Goal: Information Seeking & Learning: Learn about a topic

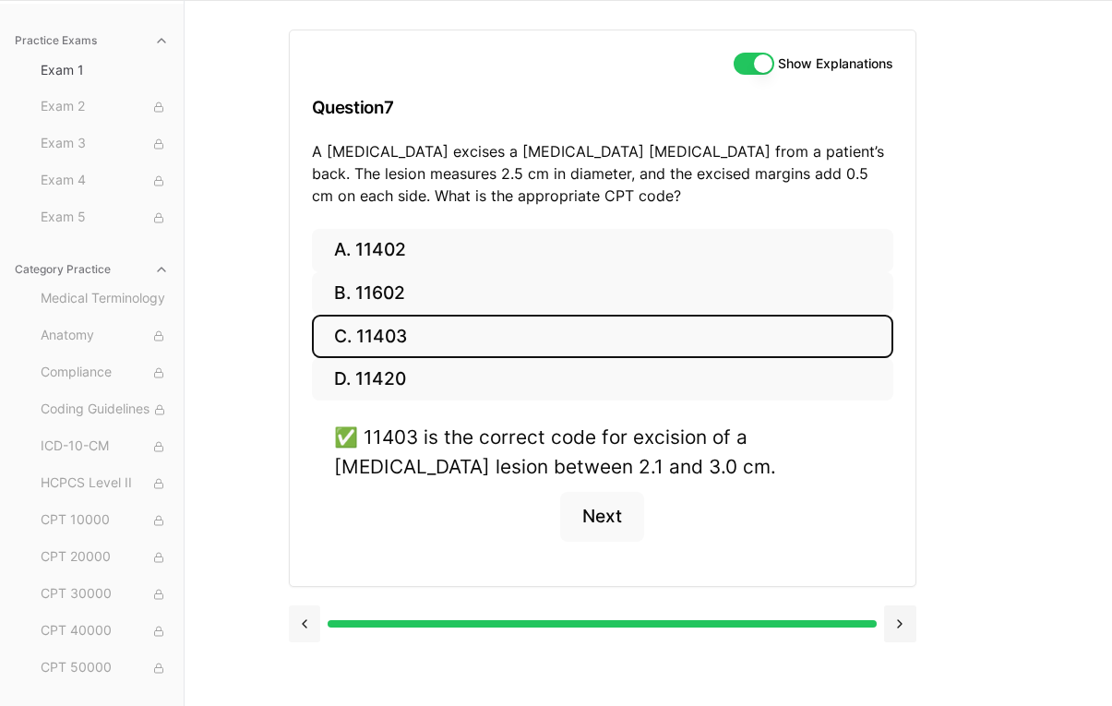
click at [304, 627] on button at bounding box center [305, 623] width 32 height 37
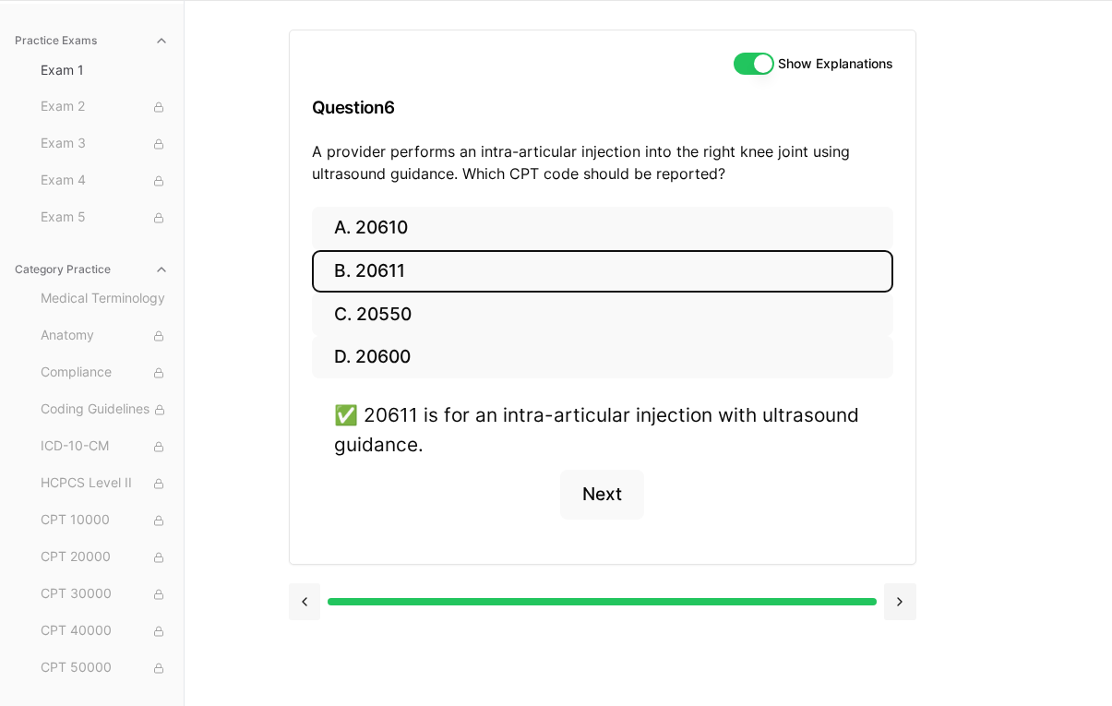
click at [304, 627] on div at bounding box center [602, 600] width 627 height 70
click at [305, 600] on button at bounding box center [305, 601] width 32 height 37
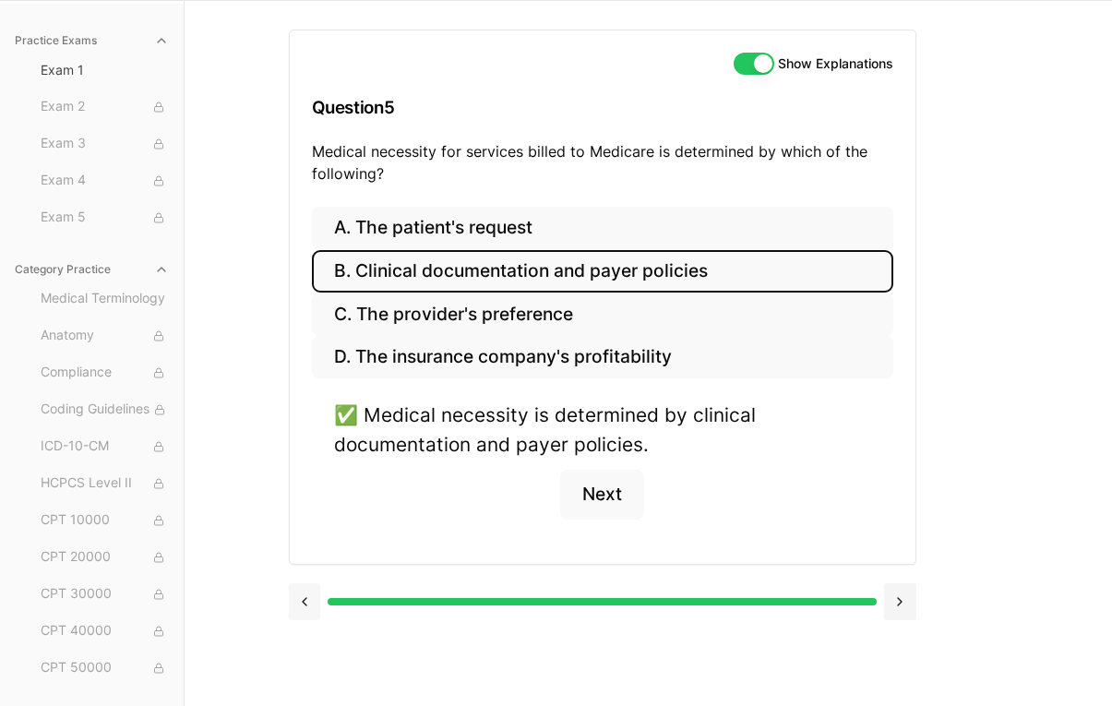
click at [305, 600] on button at bounding box center [305, 601] width 32 height 37
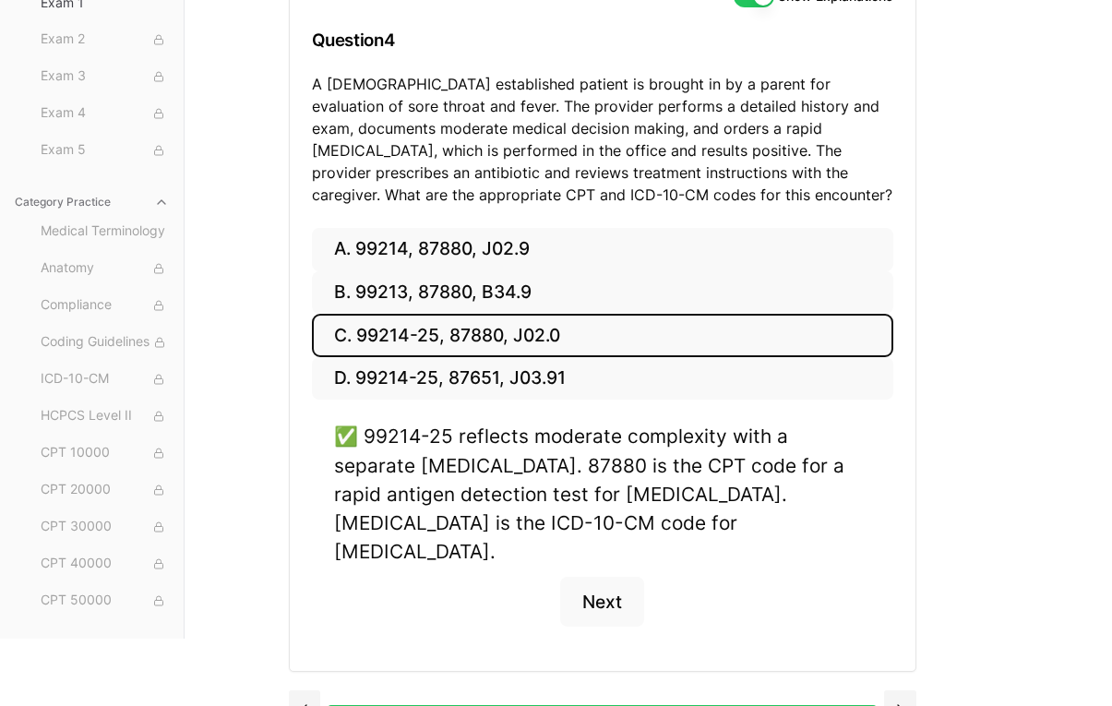
scroll to position [200, 0]
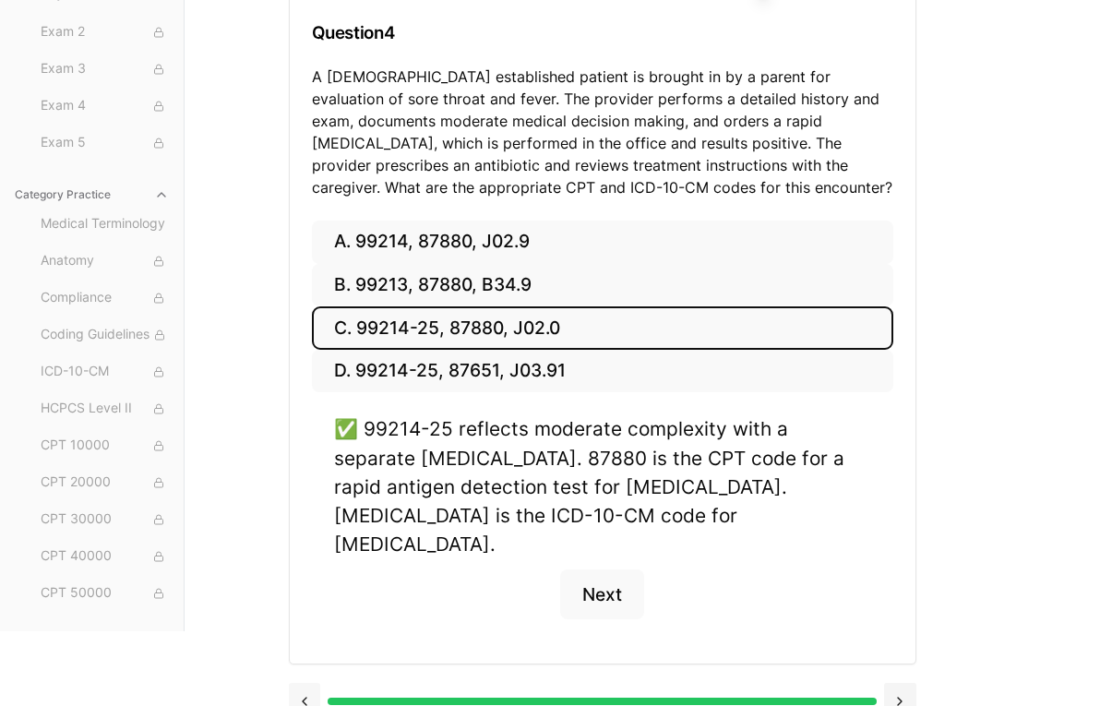
click at [303, 683] on button at bounding box center [305, 701] width 32 height 37
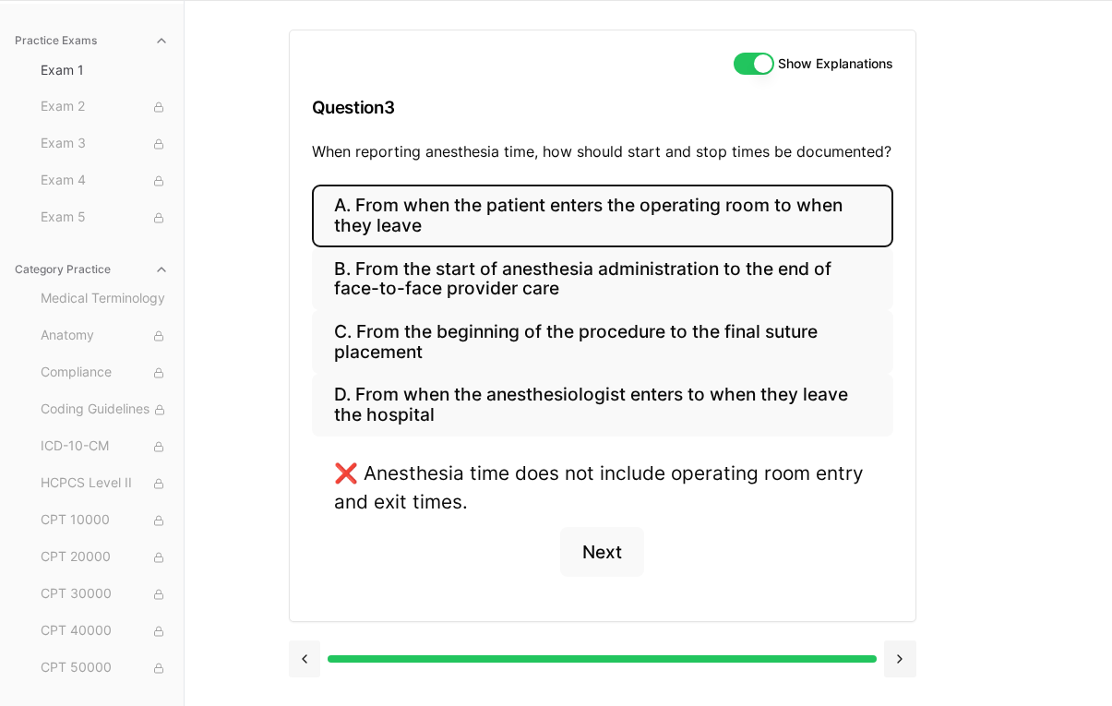
scroll to position [125, 0]
click at [305, 656] on button at bounding box center [305, 658] width 32 height 37
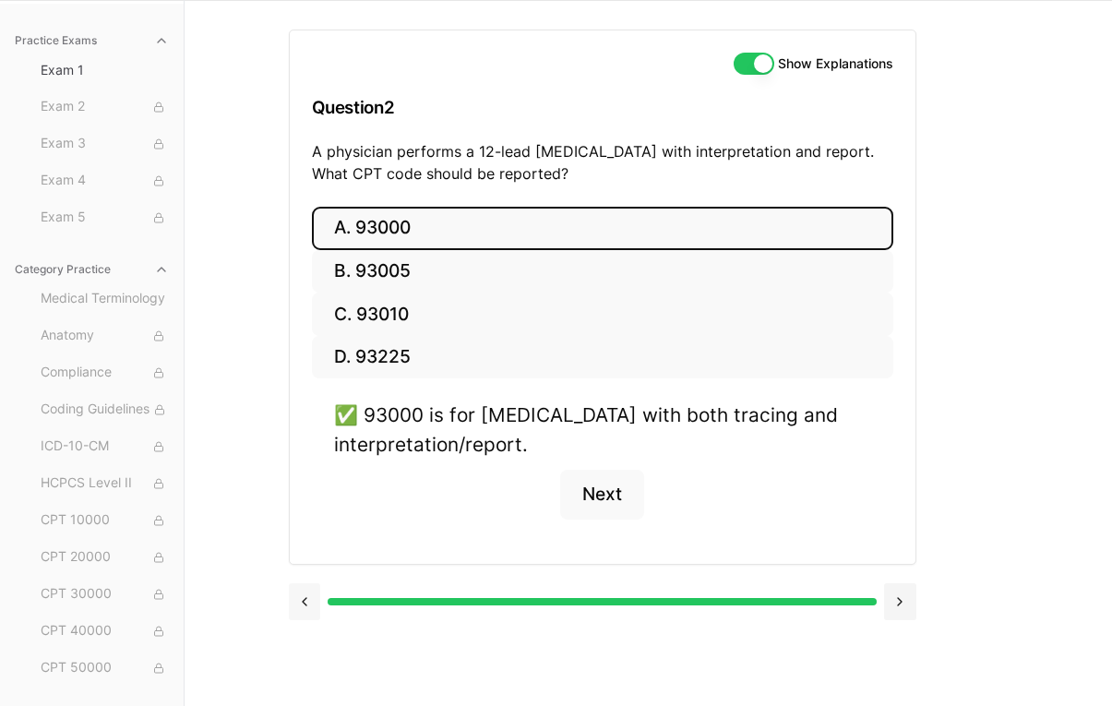
click at [305, 656] on div "Show Explanations Question 2 A physician performs a 12-lead ECG with interpreta…" at bounding box center [649, 353] width 720 height 706
click at [305, 594] on button at bounding box center [305, 601] width 32 height 37
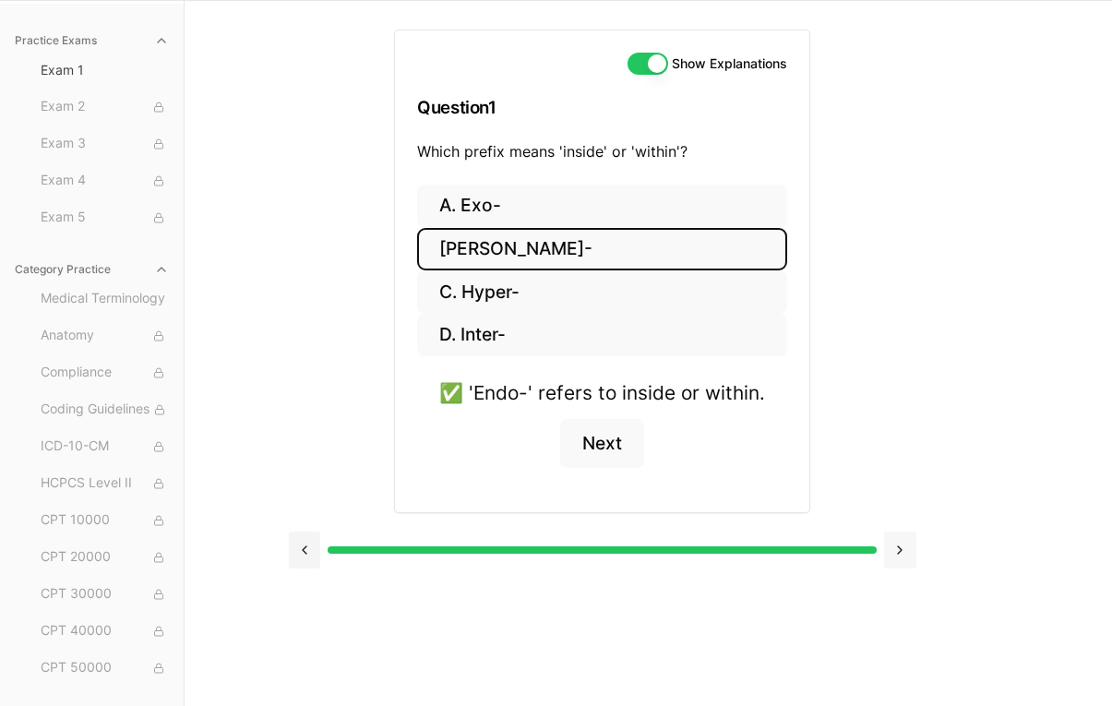
click at [902, 559] on button at bounding box center [900, 549] width 32 height 37
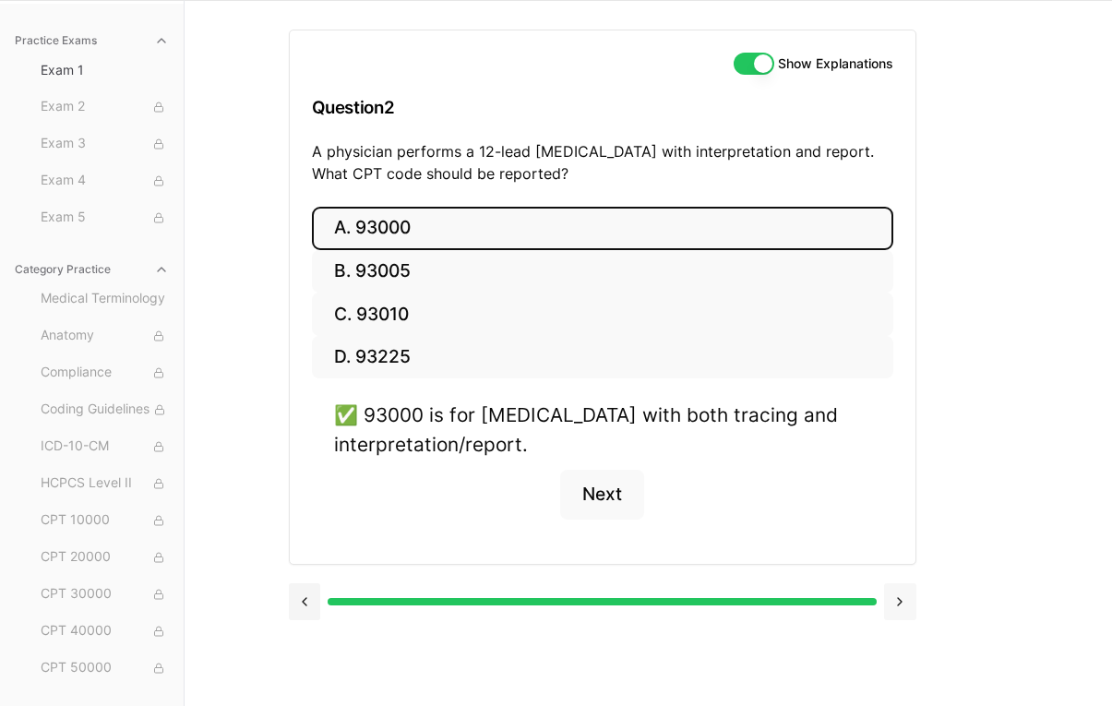
click at [893, 593] on button at bounding box center [900, 601] width 32 height 37
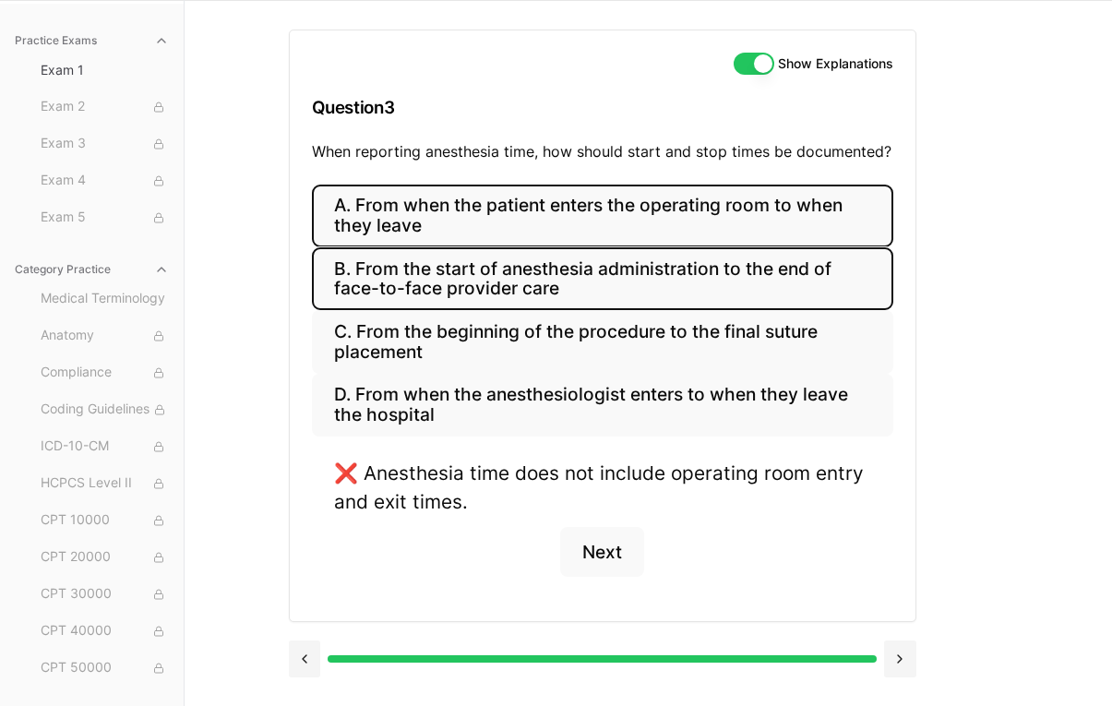
click at [758, 292] on button "B. From the start of anesthesia administration to the end of face-to-face provi…" at bounding box center [602, 278] width 581 height 63
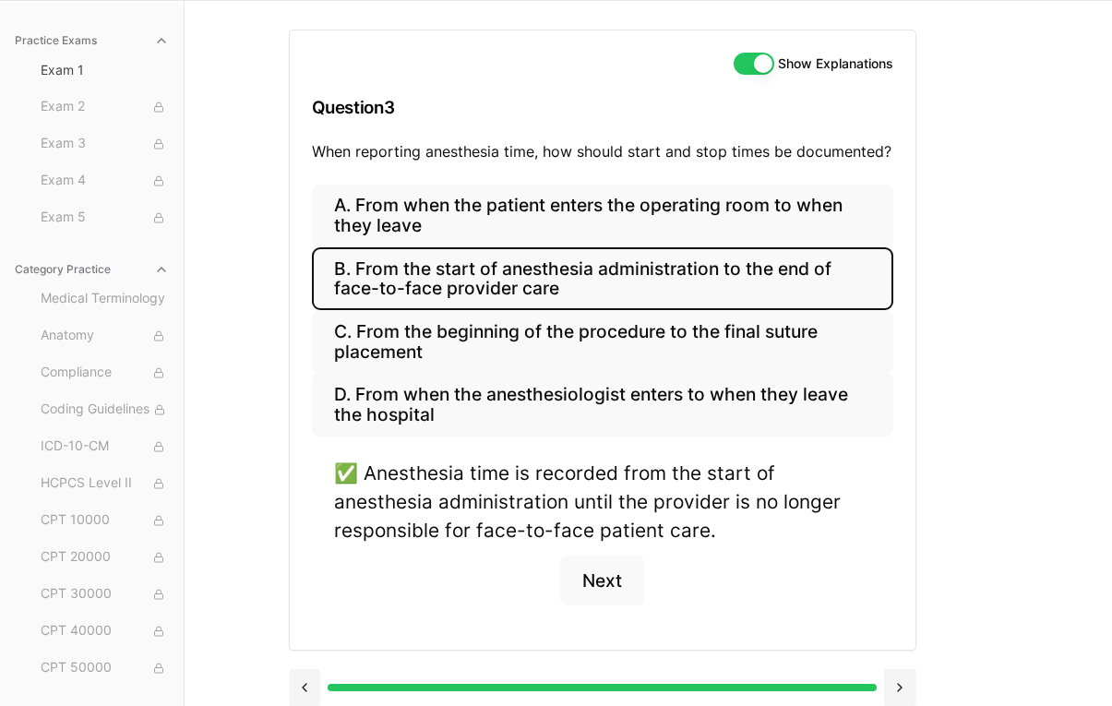
scroll to position [140, 0]
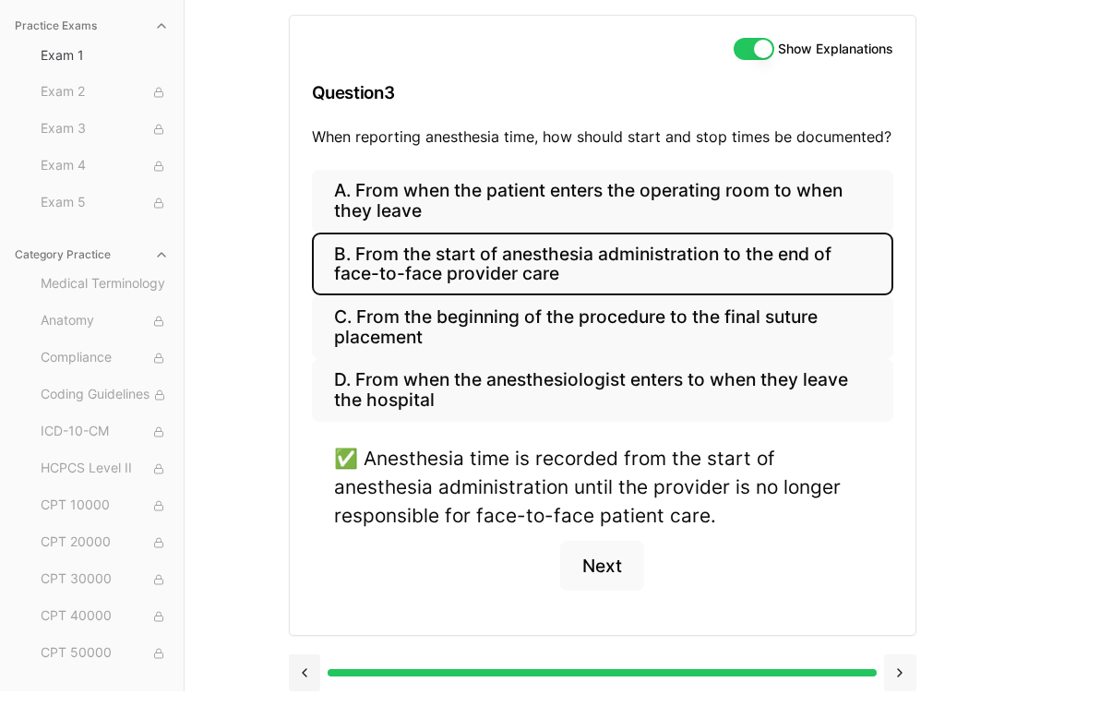
click at [902, 671] on button at bounding box center [900, 672] width 32 height 37
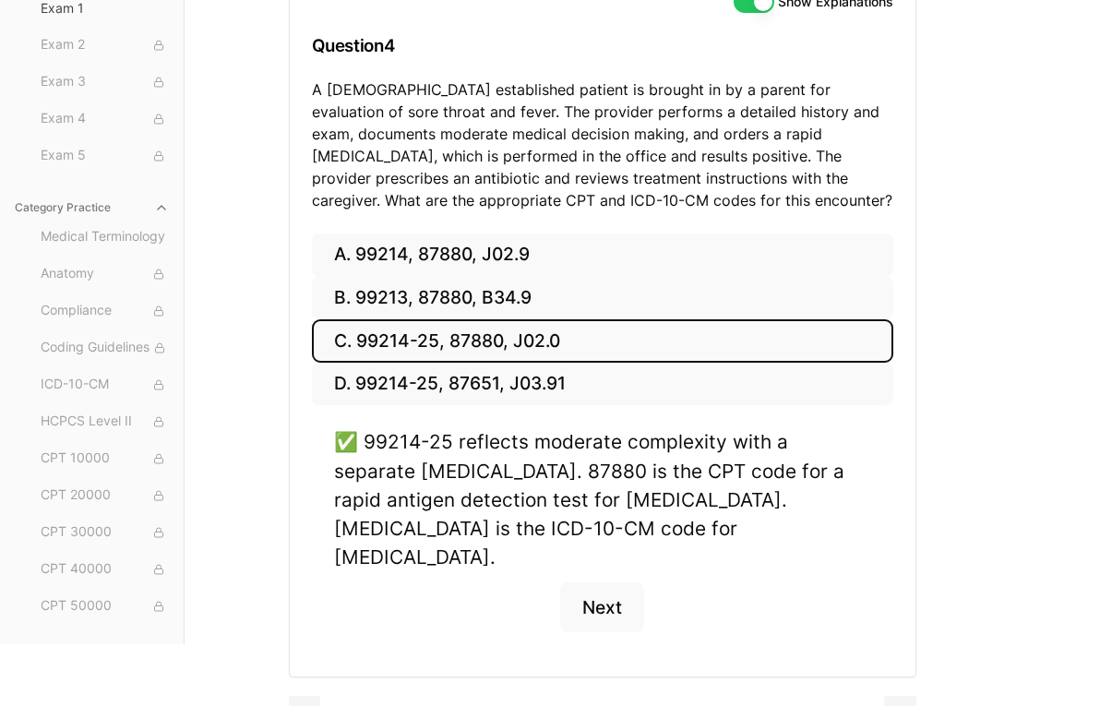
scroll to position [200, 0]
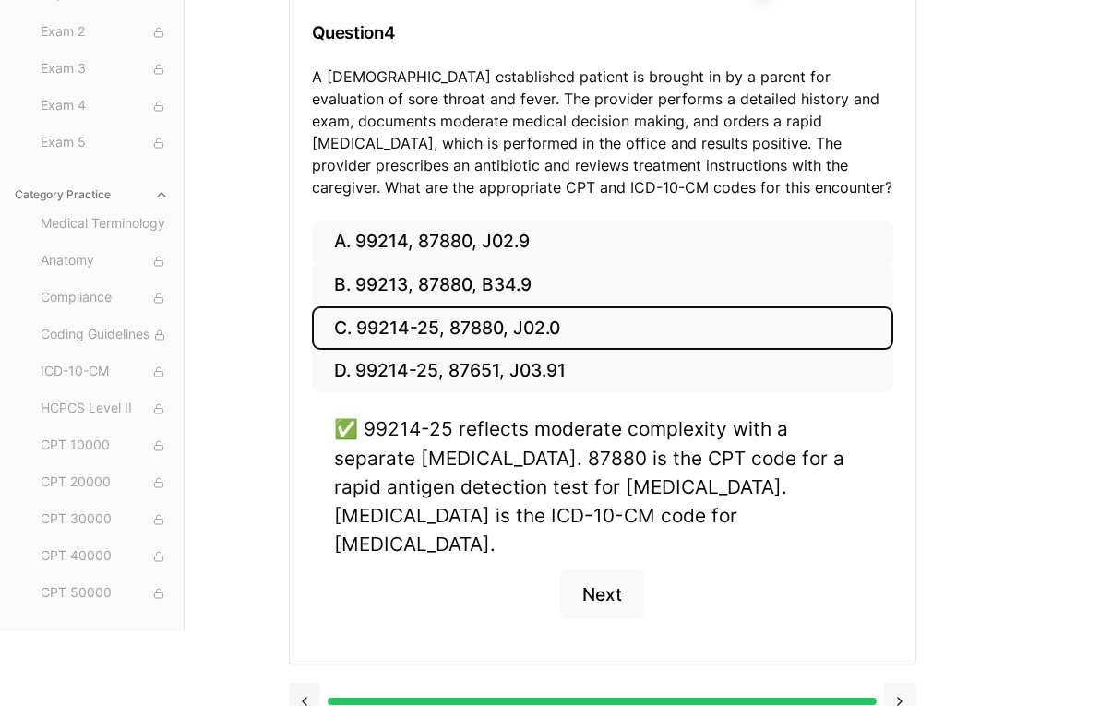
click at [899, 683] on button at bounding box center [900, 701] width 32 height 37
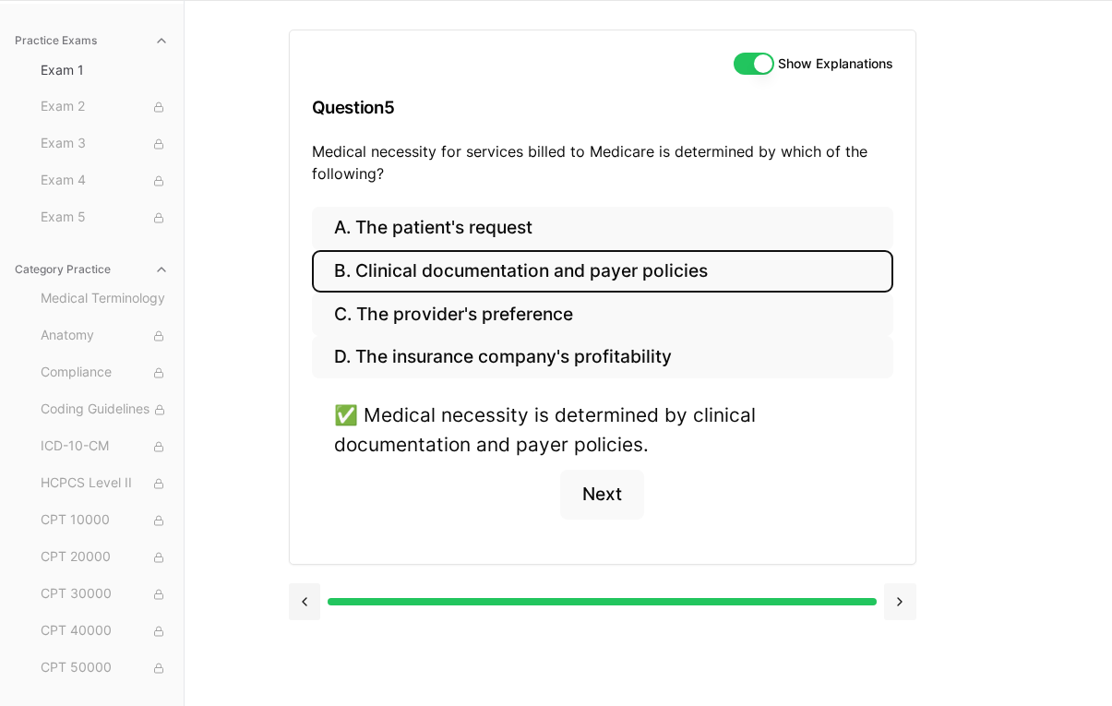
scroll to position [125, 0]
click at [904, 601] on button at bounding box center [900, 601] width 32 height 37
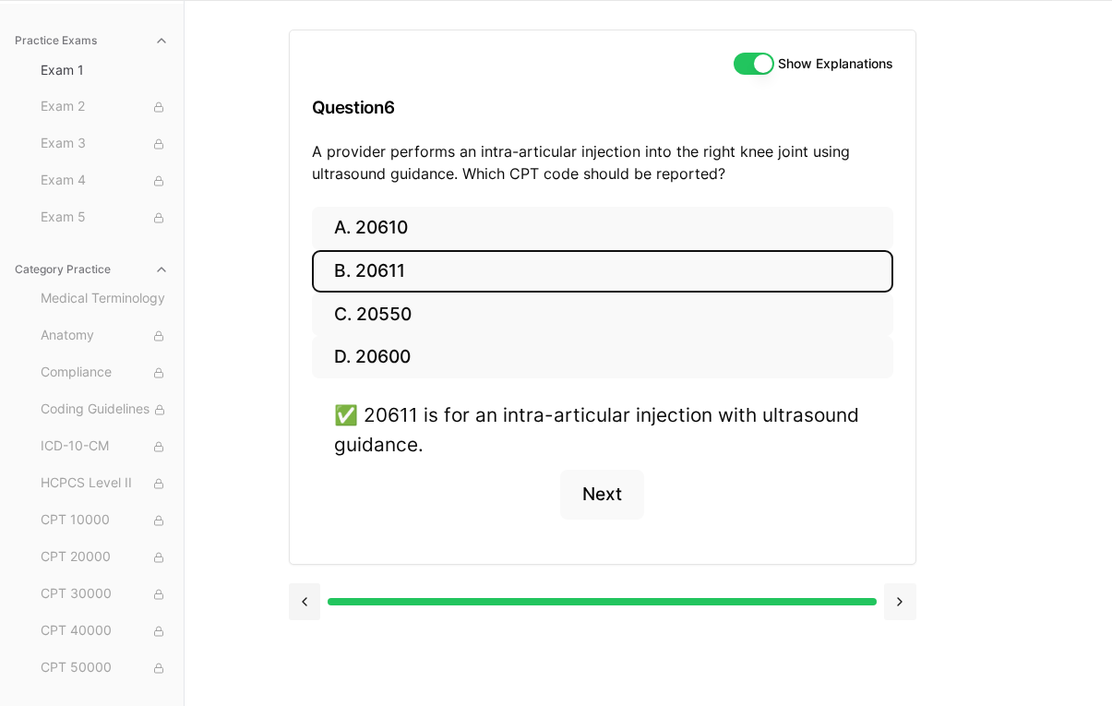
click at [905, 610] on button at bounding box center [900, 601] width 32 height 37
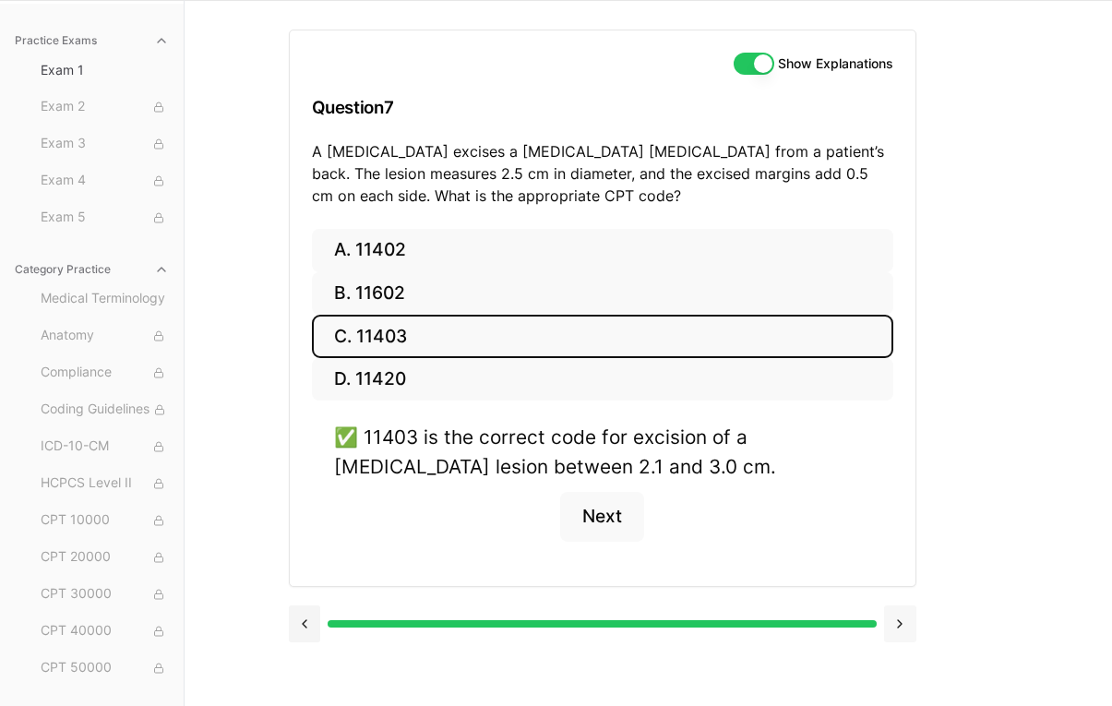
click at [899, 623] on button at bounding box center [900, 623] width 32 height 37
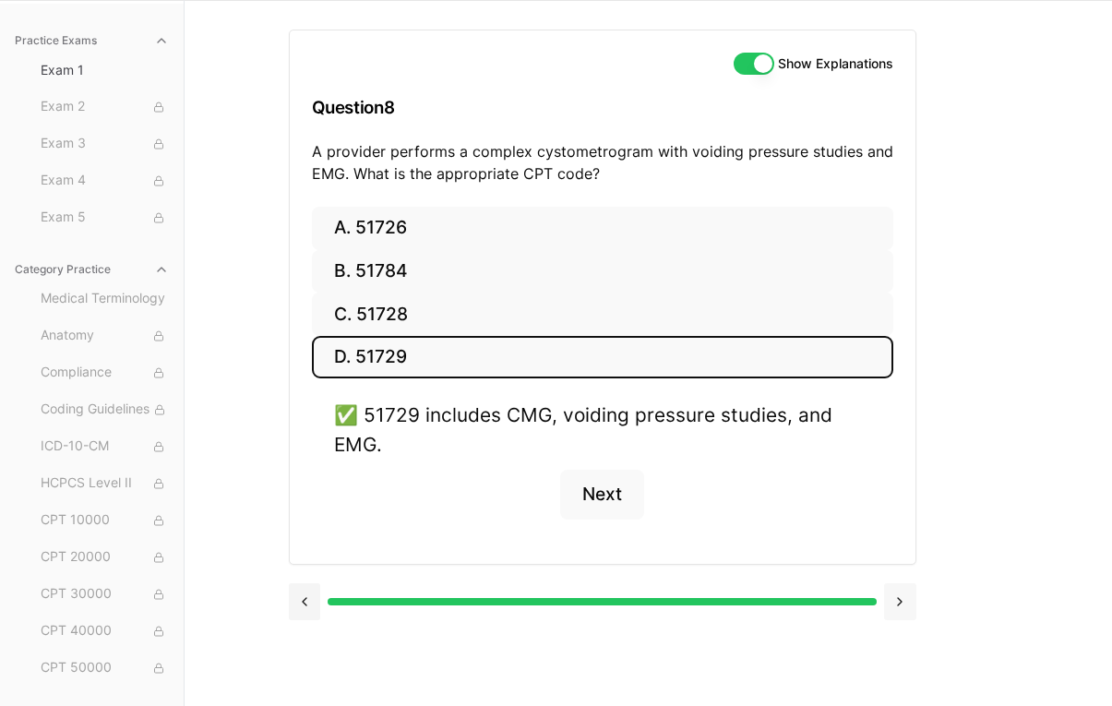
click at [893, 602] on button at bounding box center [900, 601] width 32 height 37
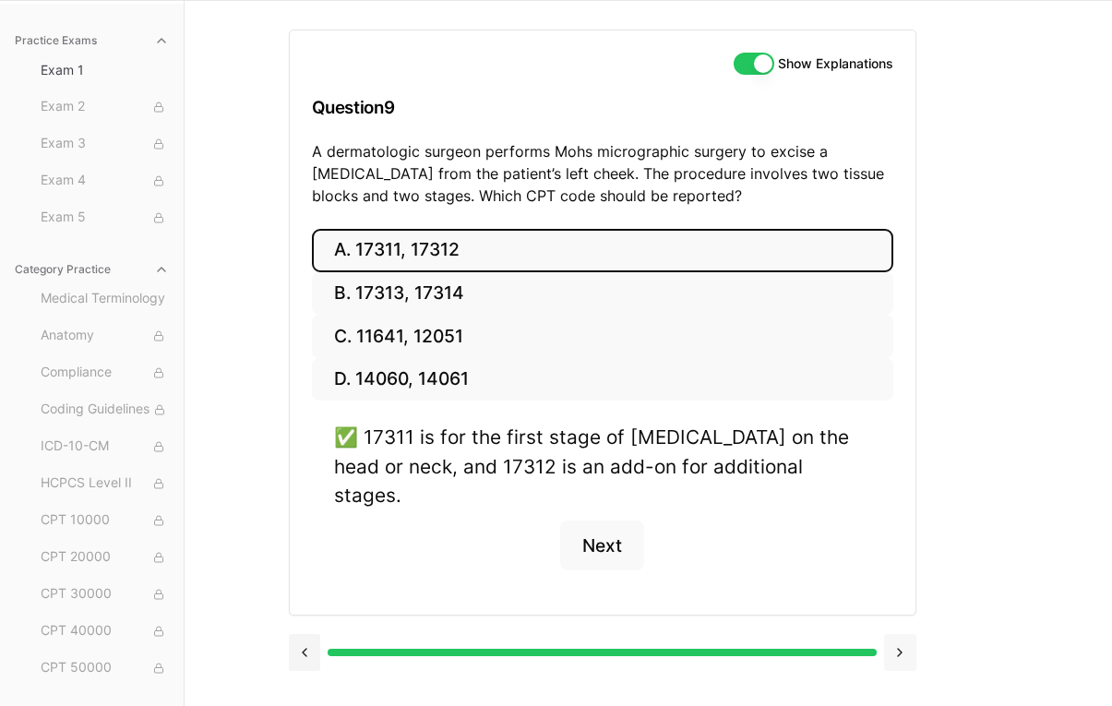
click at [898, 634] on button at bounding box center [900, 652] width 32 height 37
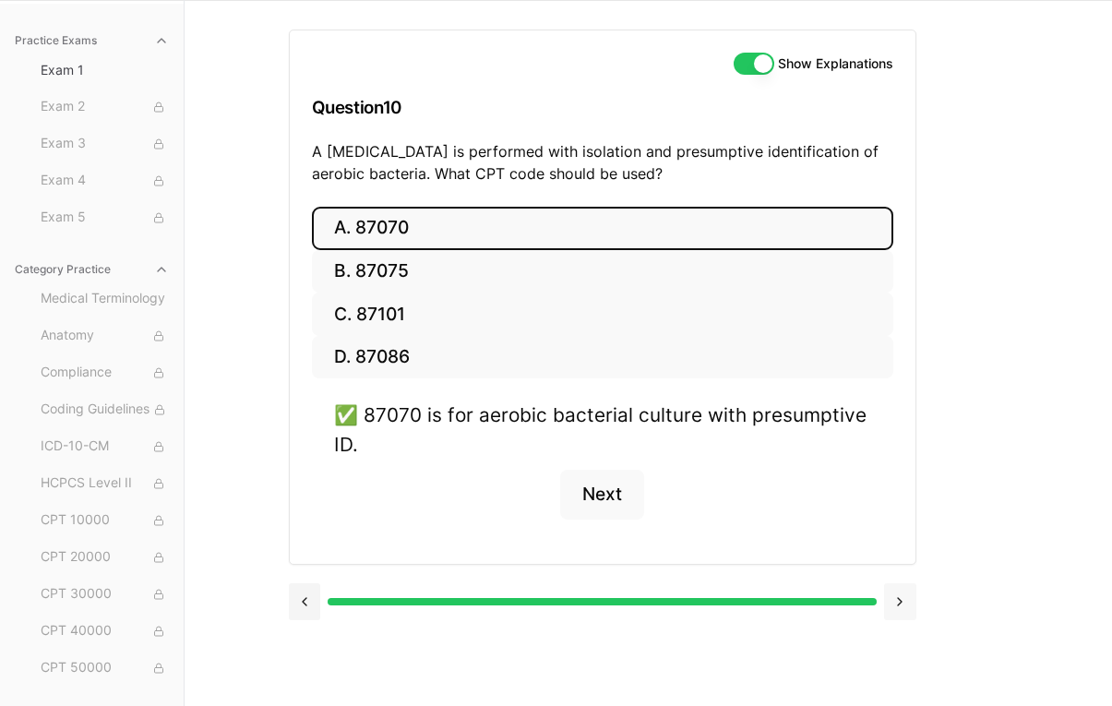
click at [903, 601] on button at bounding box center [900, 601] width 32 height 37
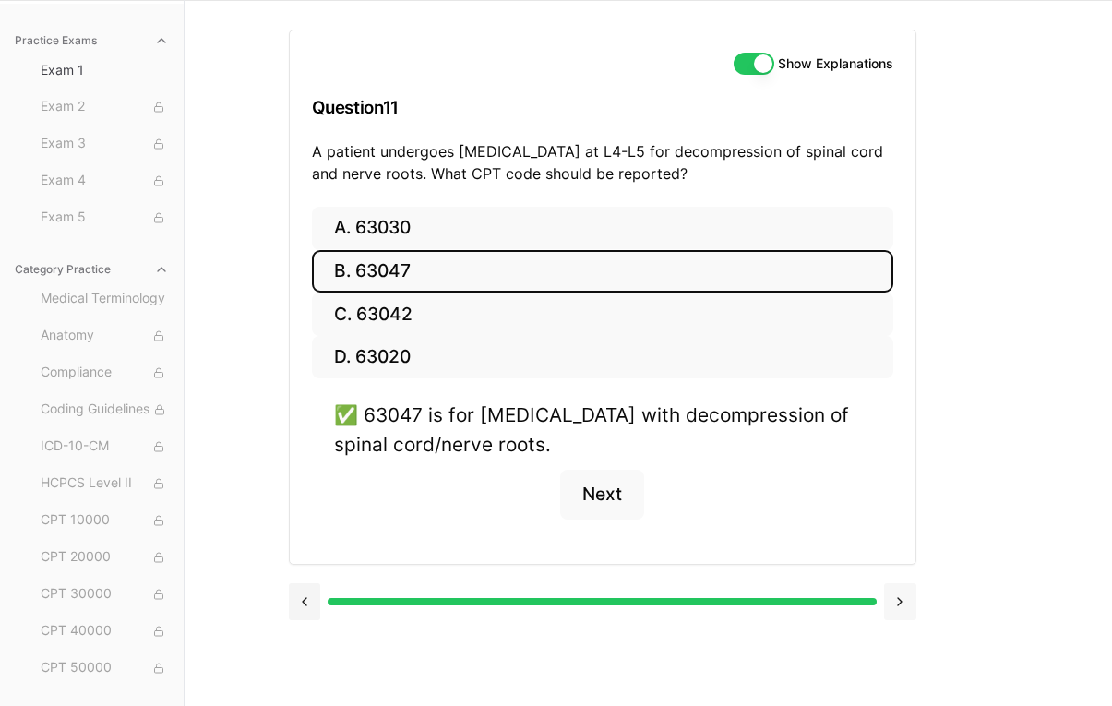
click at [897, 596] on button at bounding box center [900, 601] width 32 height 37
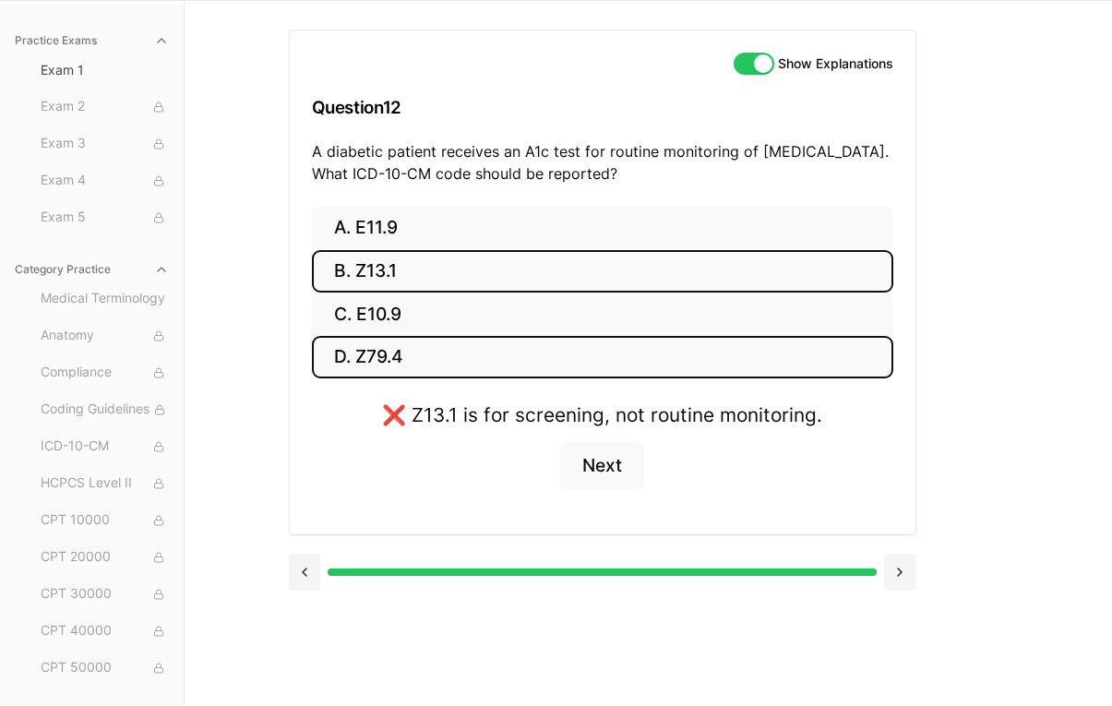
click at [389, 352] on button "D. Z79.4" at bounding box center [602, 357] width 581 height 43
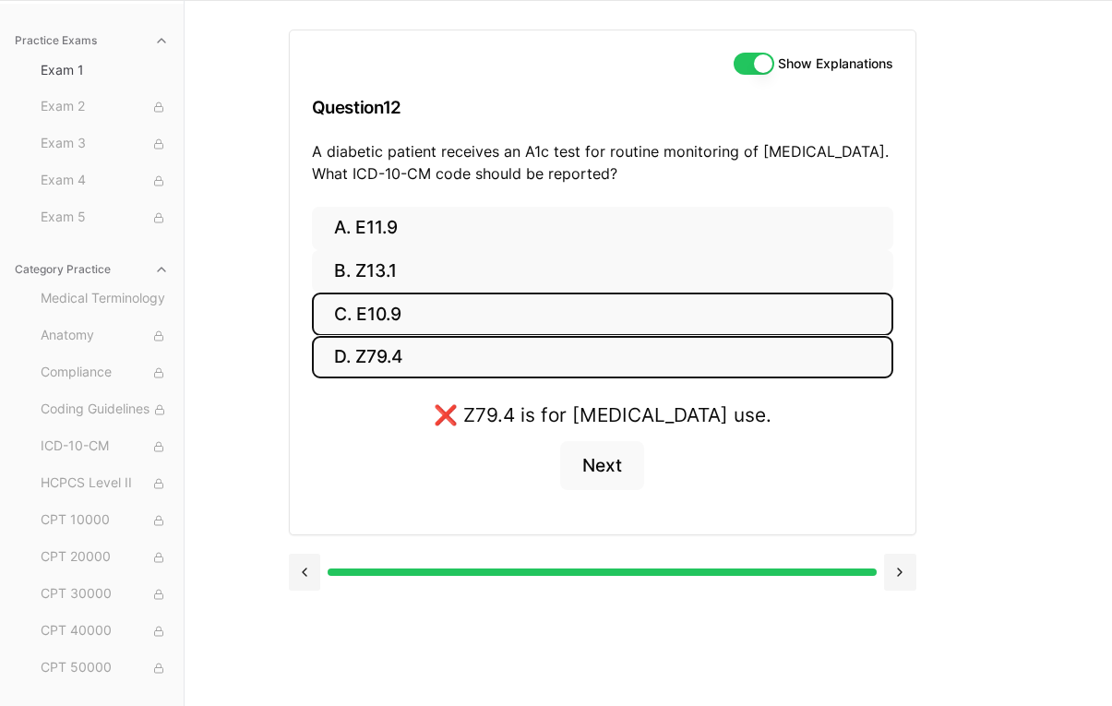
click at [435, 312] on button "C. E10.9" at bounding box center [602, 313] width 581 height 43
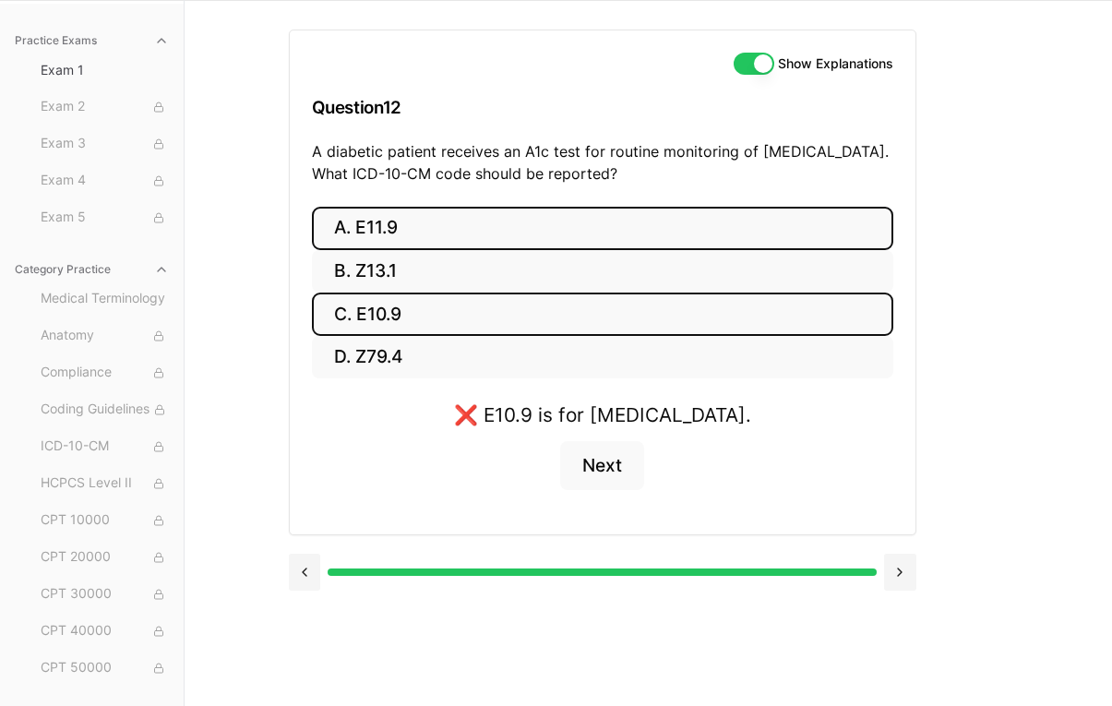
click at [439, 228] on button "A. E11.9" at bounding box center [602, 228] width 581 height 43
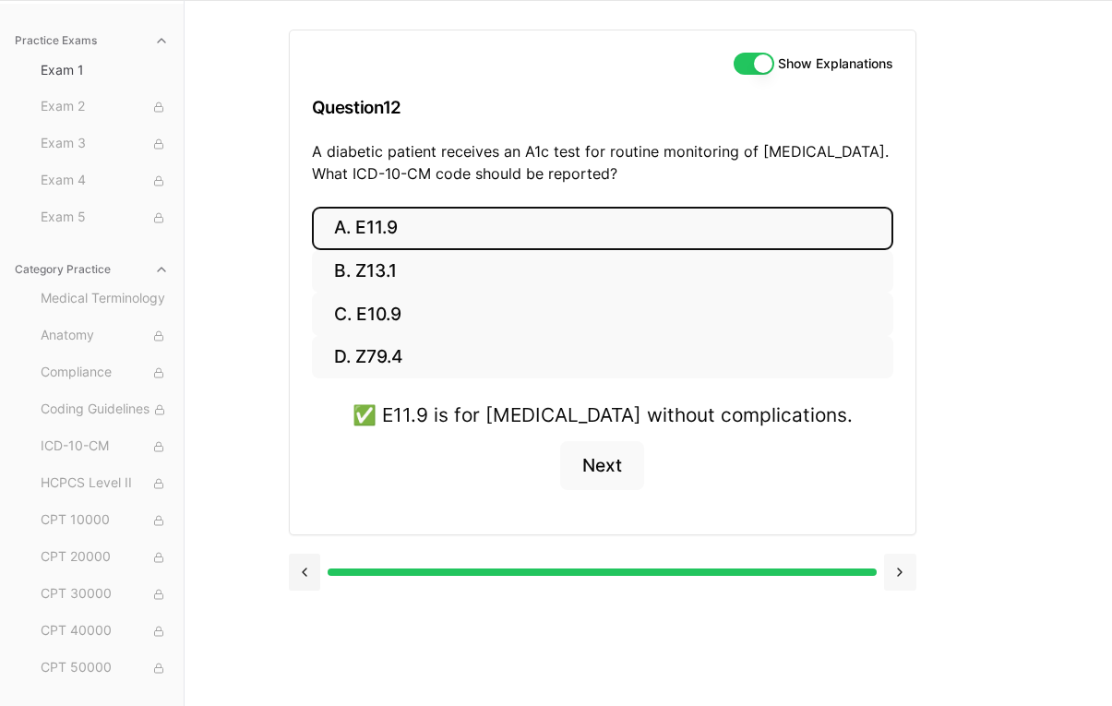
click at [906, 576] on button at bounding box center [900, 572] width 32 height 37
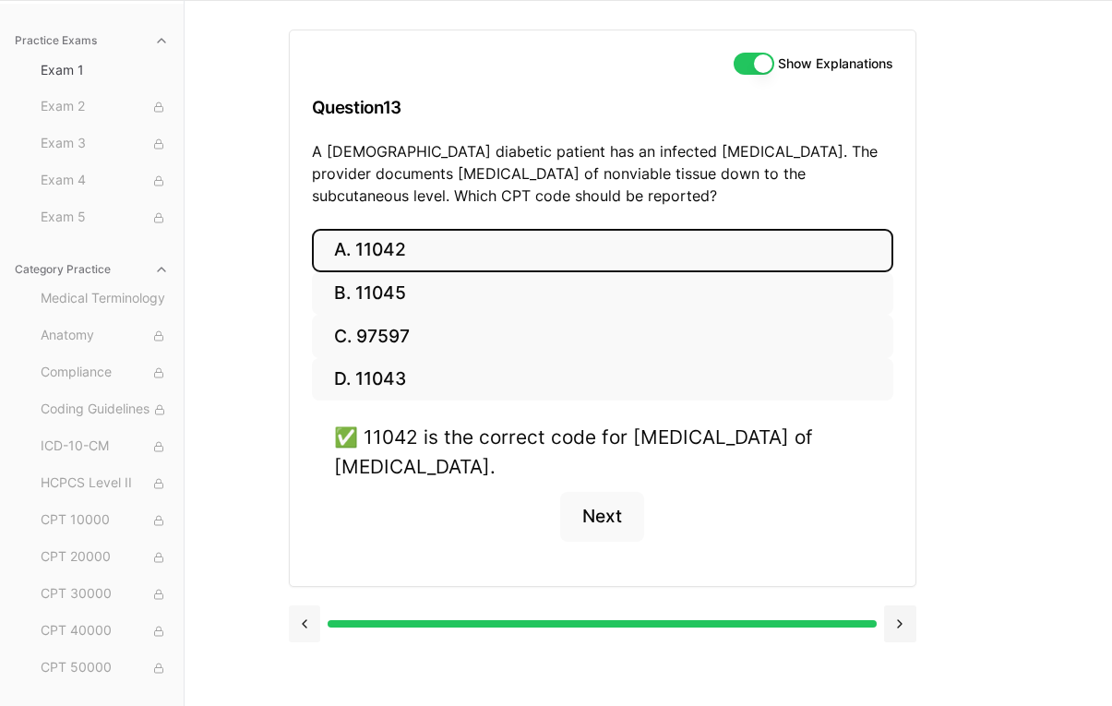
click at [297, 623] on button at bounding box center [305, 623] width 32 height 37
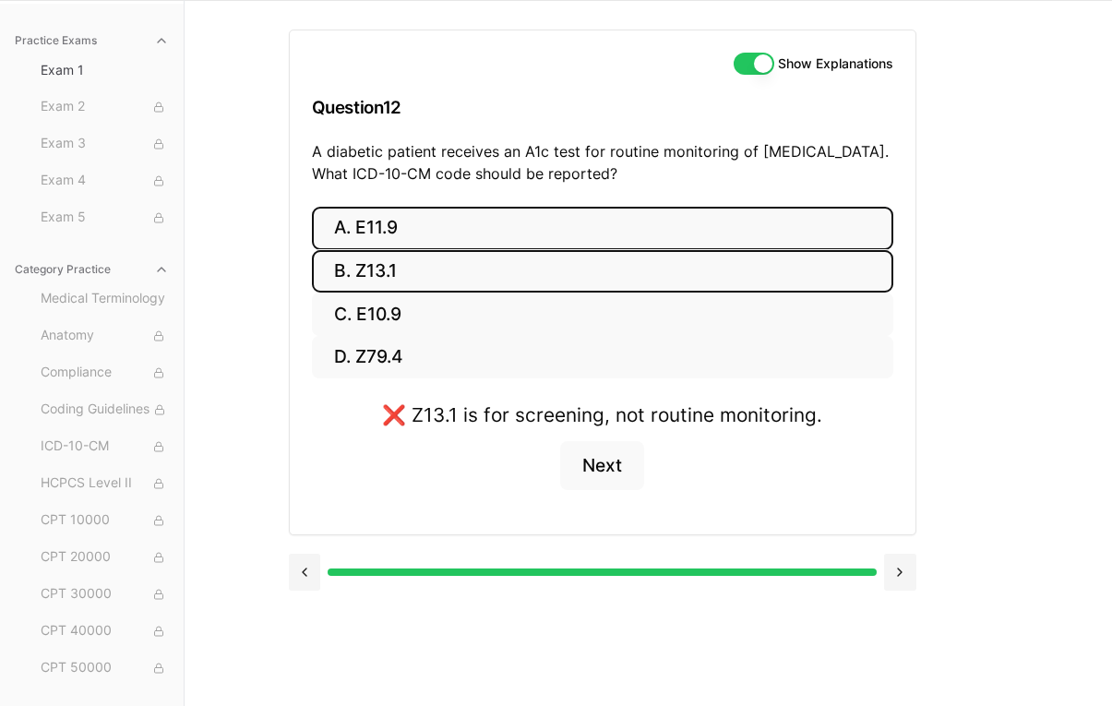
click at [519, 222] on button "A. E11.9" at bounding box center [602, 228] width 581 height 43
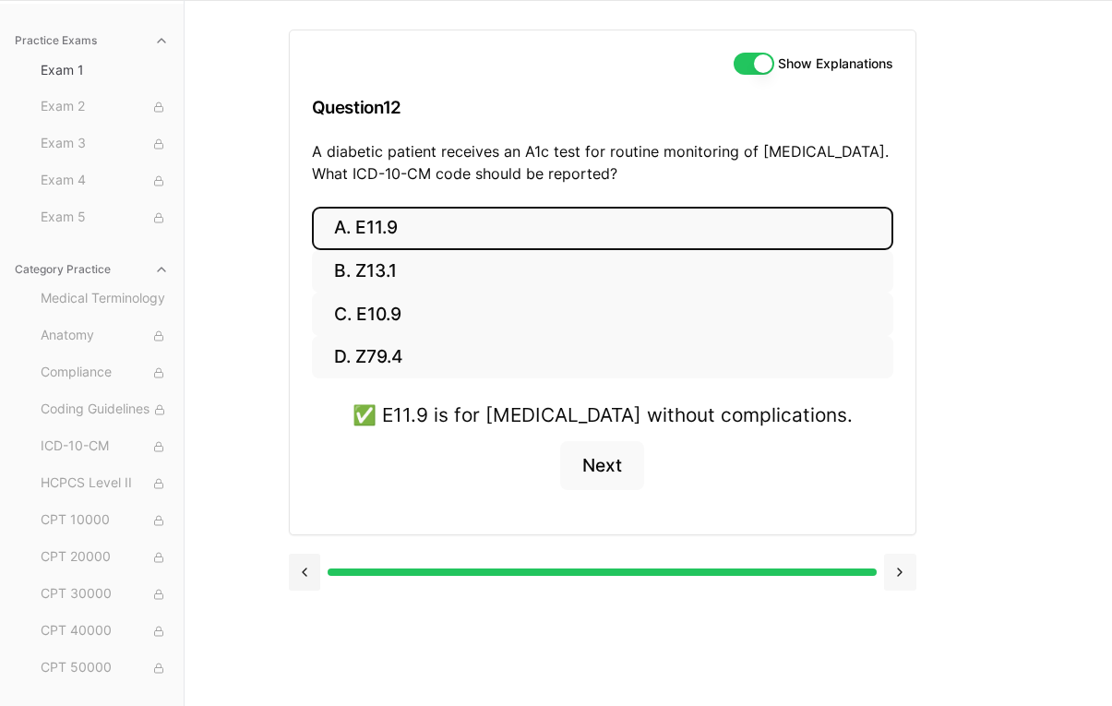
click at [898, 581] on button at bounding box center [900, 572] width 32 height 37
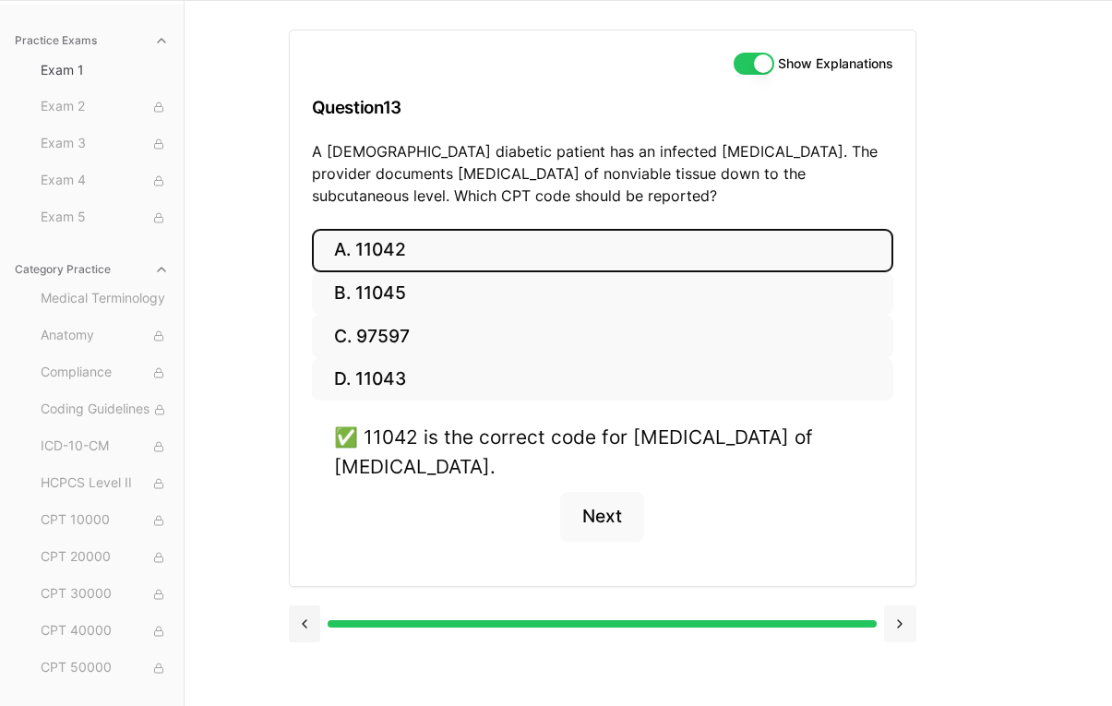
click at [900, 627] on button at bounding box center [900, 623] width 32 height 37
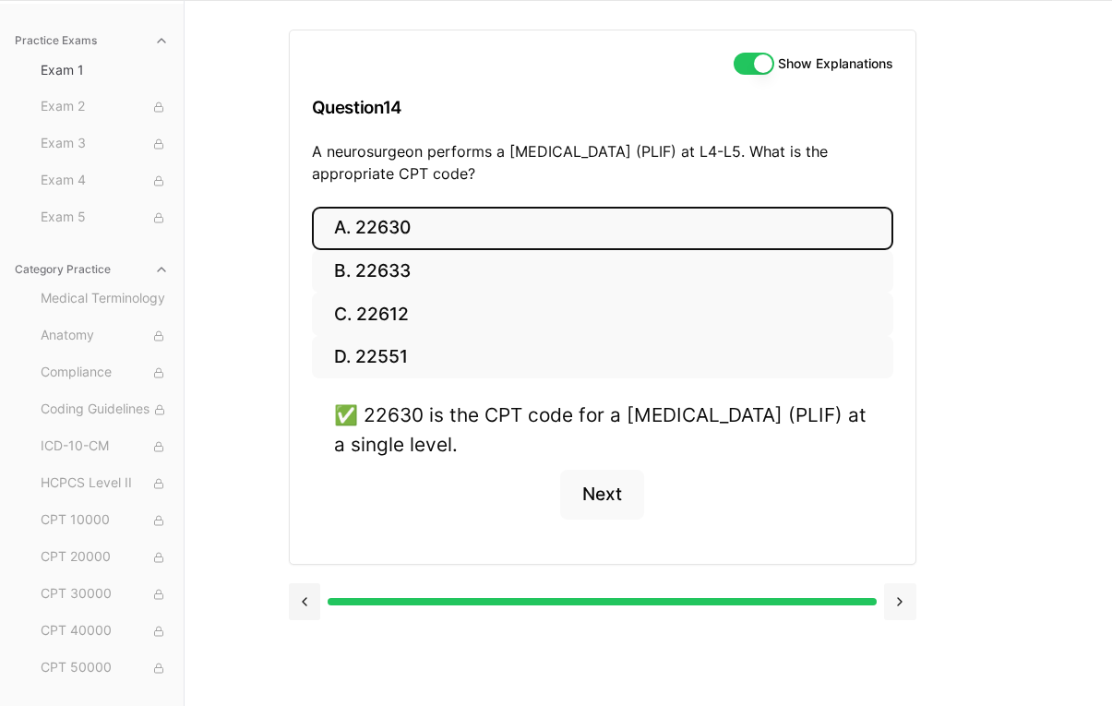
click at [905, 603] on button at bounding box center [900, 601] width 32 height 37
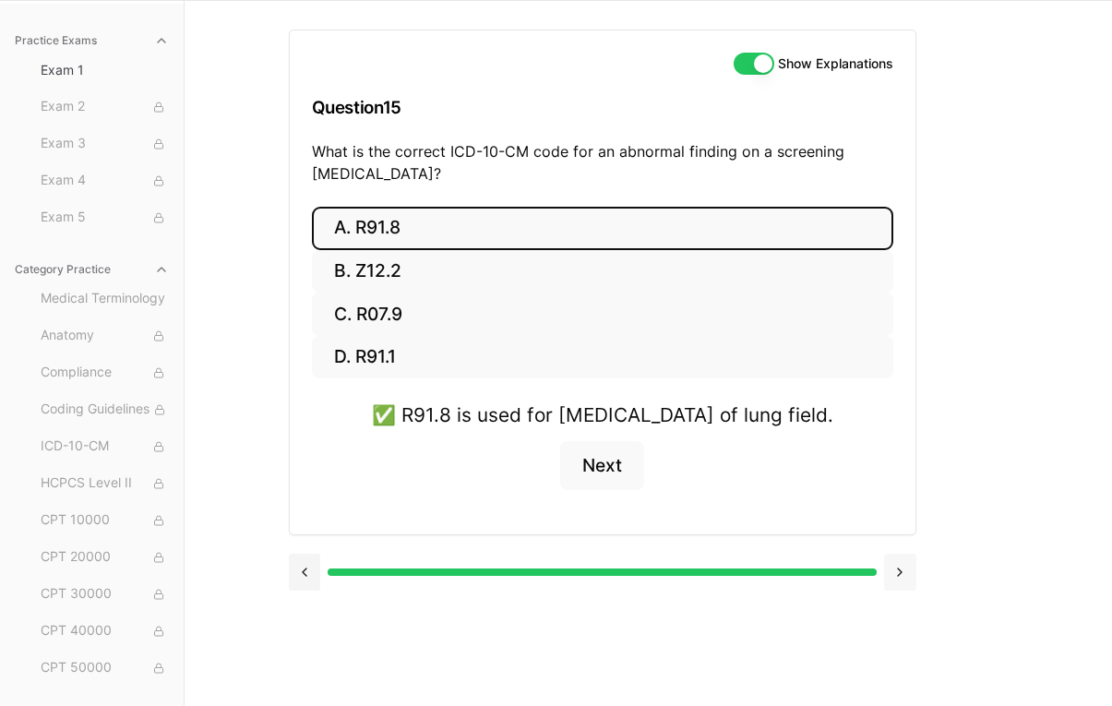
click at [905, 591] on button at bounding box center [900, 572] width 32 height 37
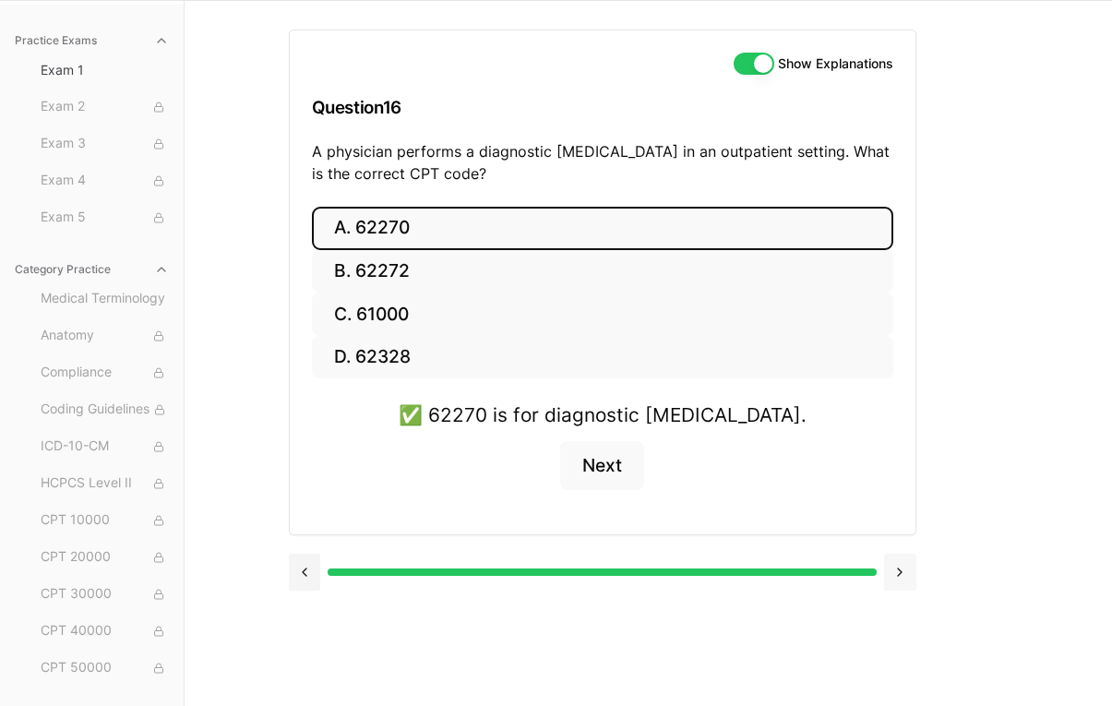
click at [905, 603] on div at bounding box center [602, 570] width 627 height 70
click at [901, 561] on button at bounding box center [900, 572] width 32 height 37
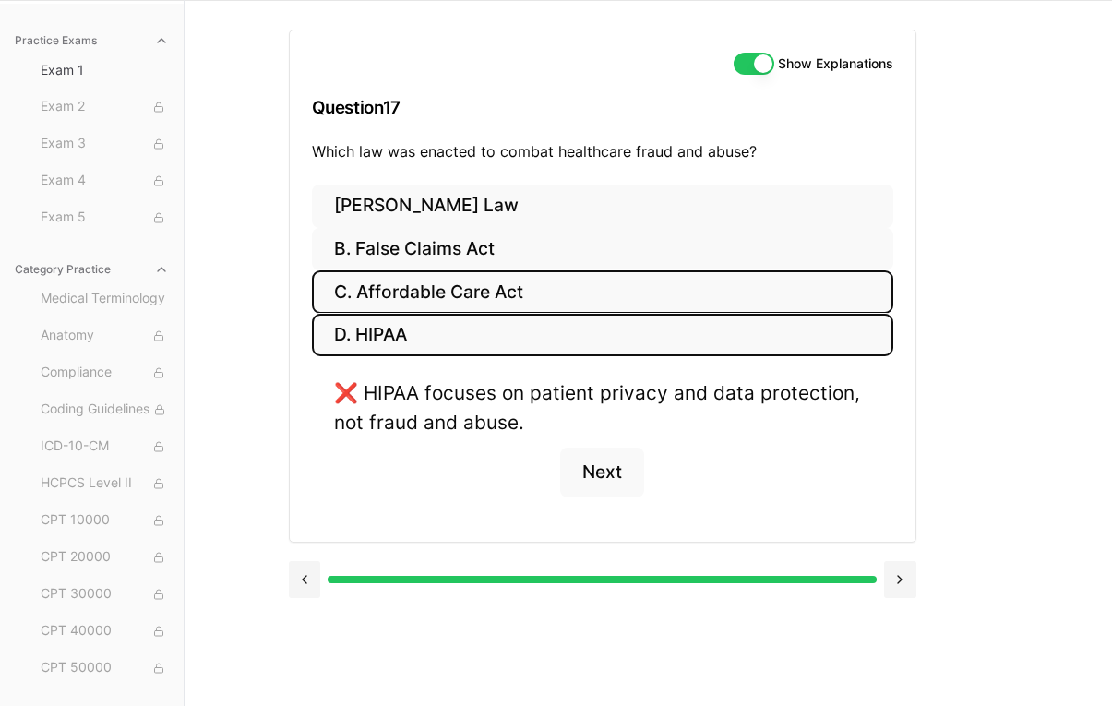
click at [551, 282] on button "C. Affordable Care Act" at bounding box center [602, 291] width 581 height 43
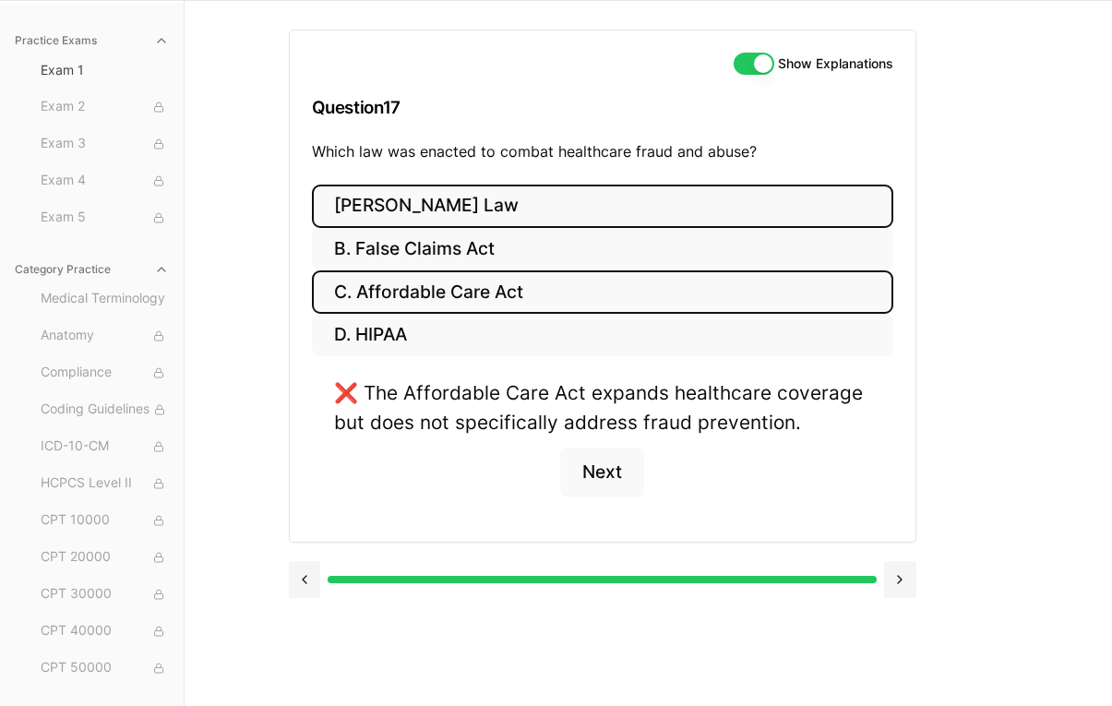
click at [421, 207] on button "A. Stark Law" at bounding box center [602, 206] width 581 height 43
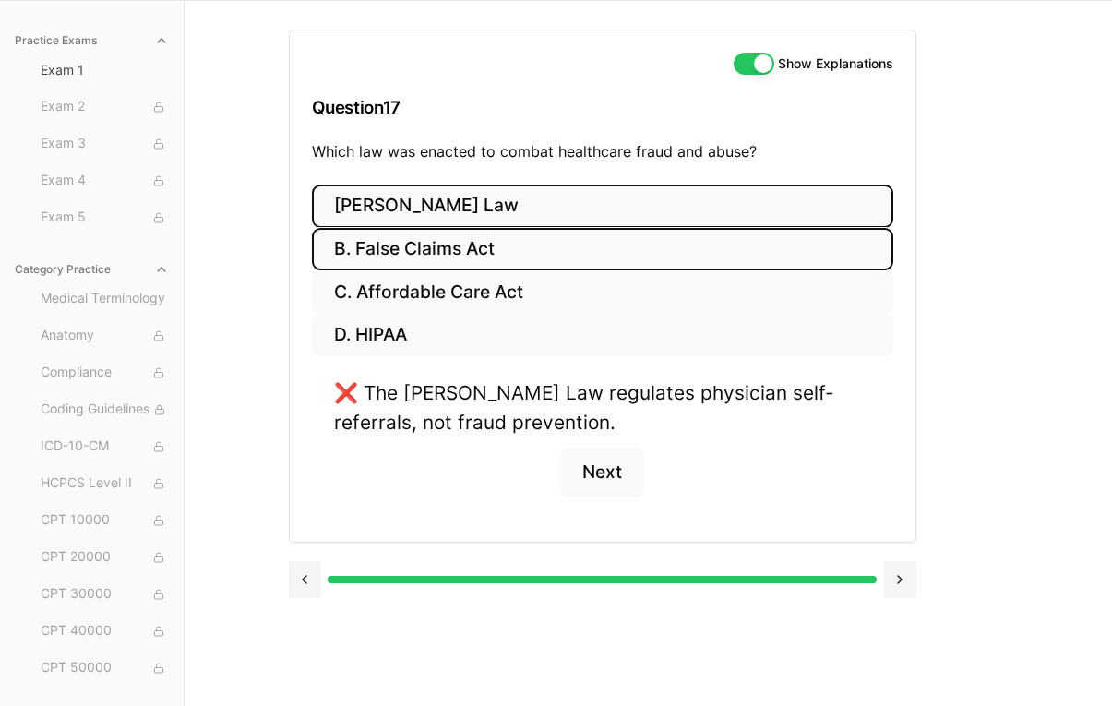
click at [432, 246] on button "B. False Claims Act" at bounding box center [602, 249] width 581 height 43
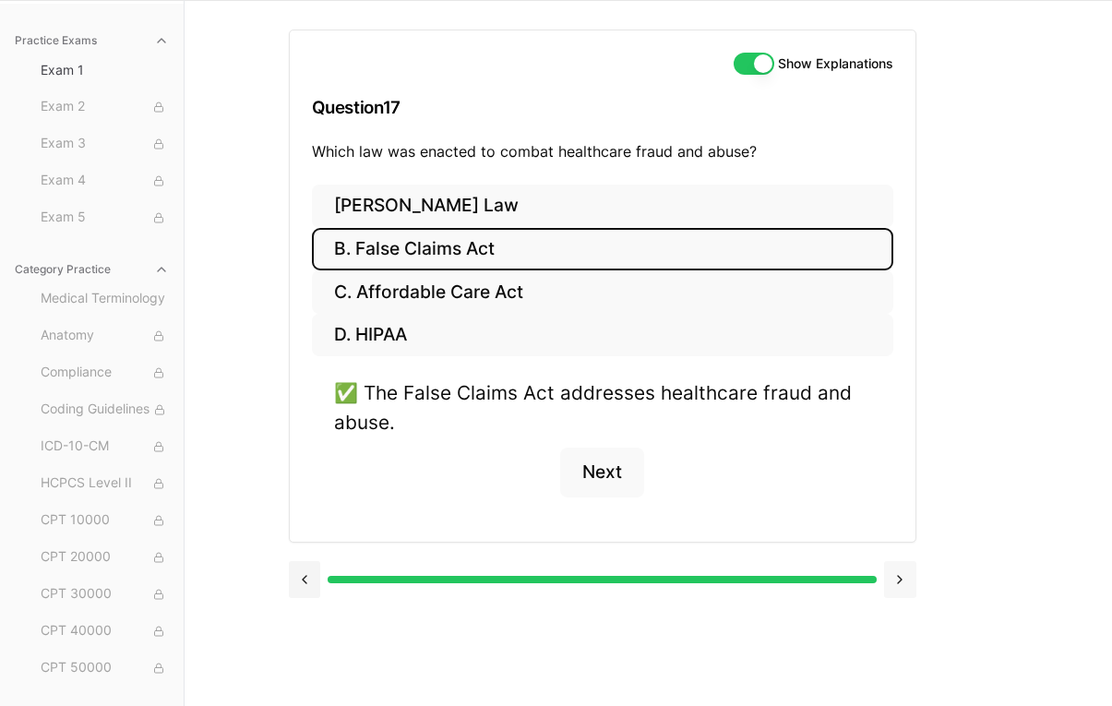
click at [907, 583] on button at bounding box center [900, 579] width 32 height 37
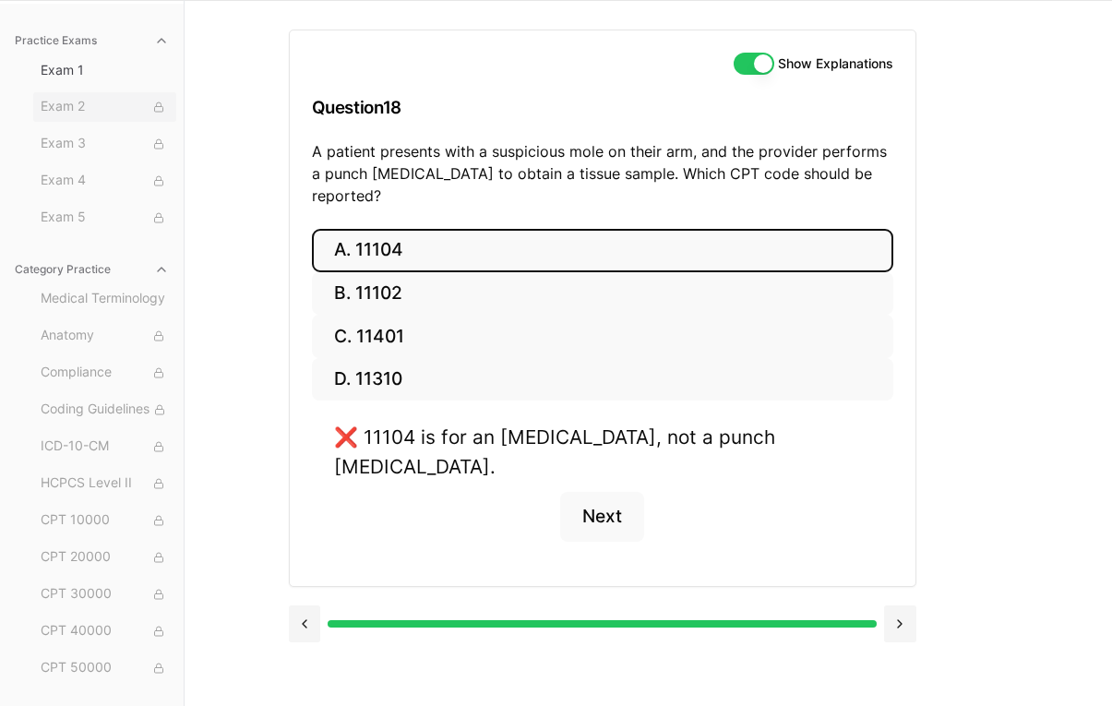
click at [126, 110] on span "Exam 2" at bounding box center [105, 107] width 128 height 20
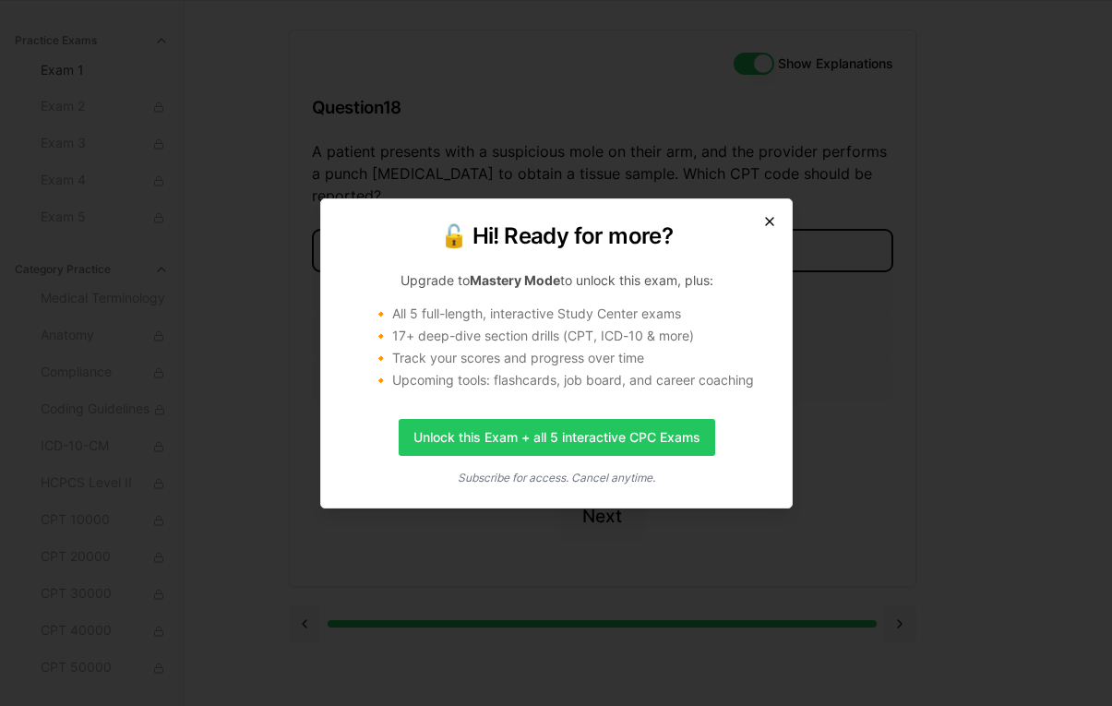
click at [769, 221] on icon "button" at bounding box center [769, 221] width 7 height 7
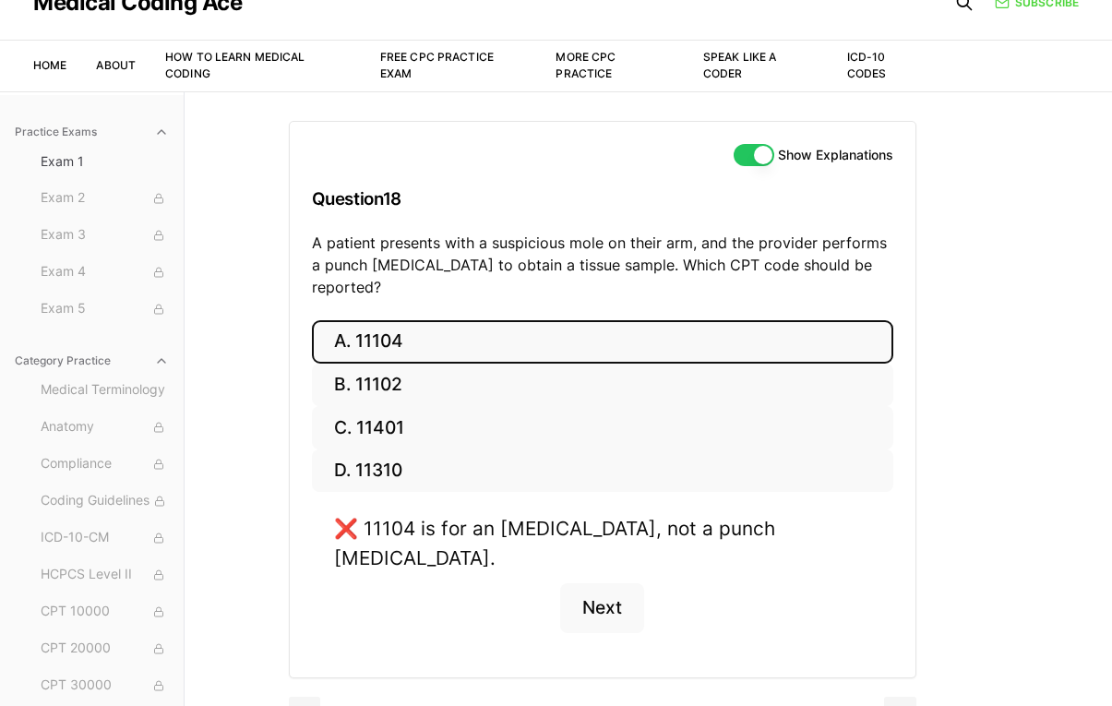
scroll to position [0, 0]
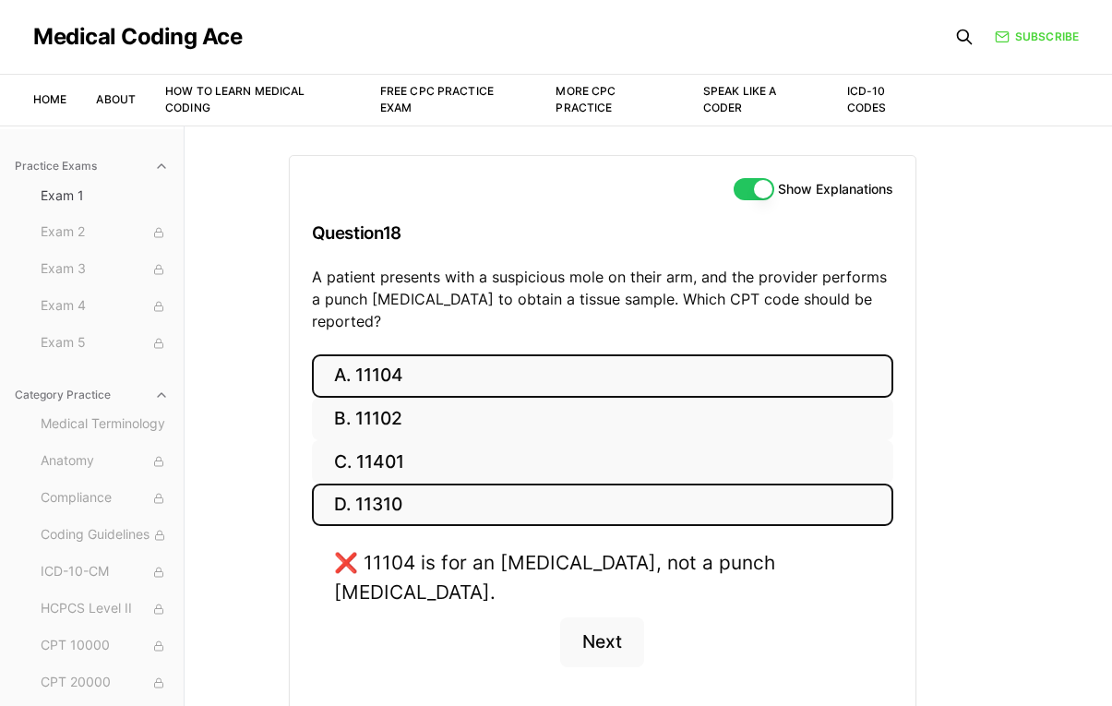
click at [388, 483] on button "D. 11310" at bounding box center [602, 504] width 581 height 43
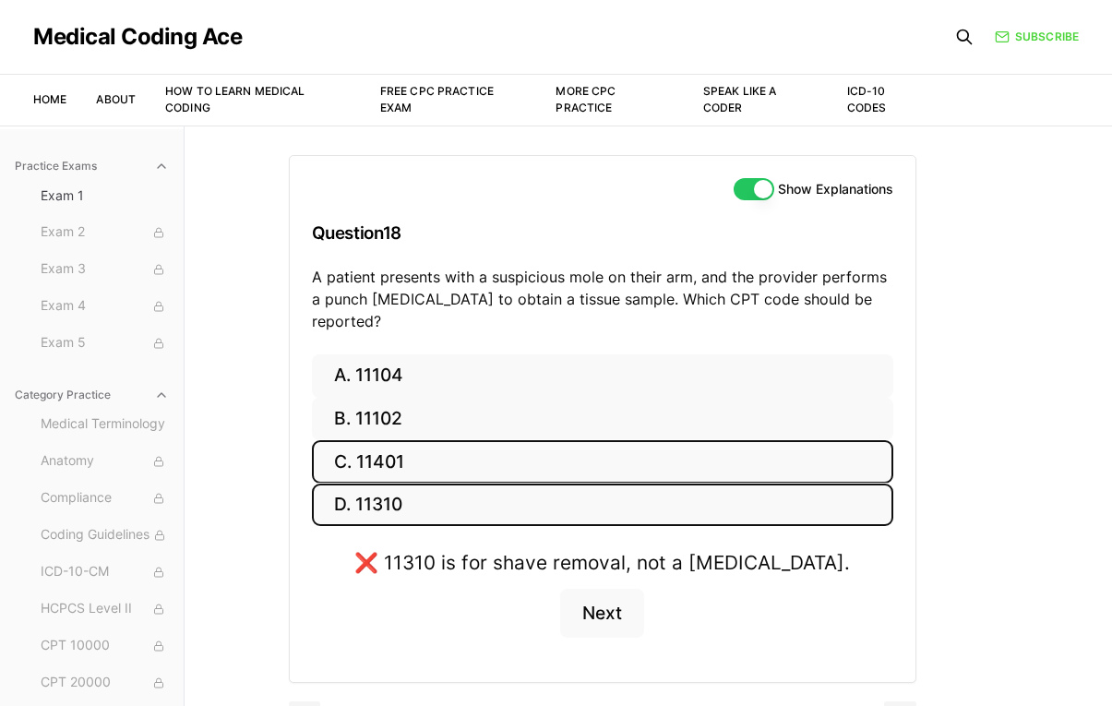
click at [384, 440] on button "C. 11401" at bounding box center [602, 461] width 581 height 43
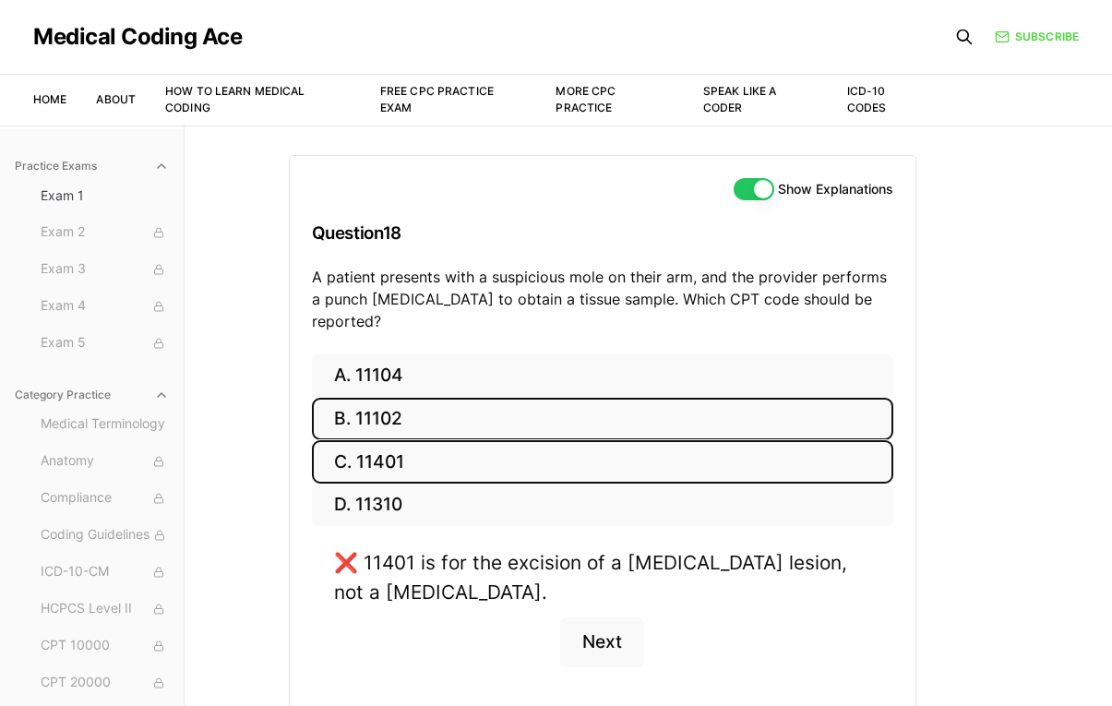
click at [400, 403] on button "B. 11102" at bounding box center [602, 419] width 581 height 43
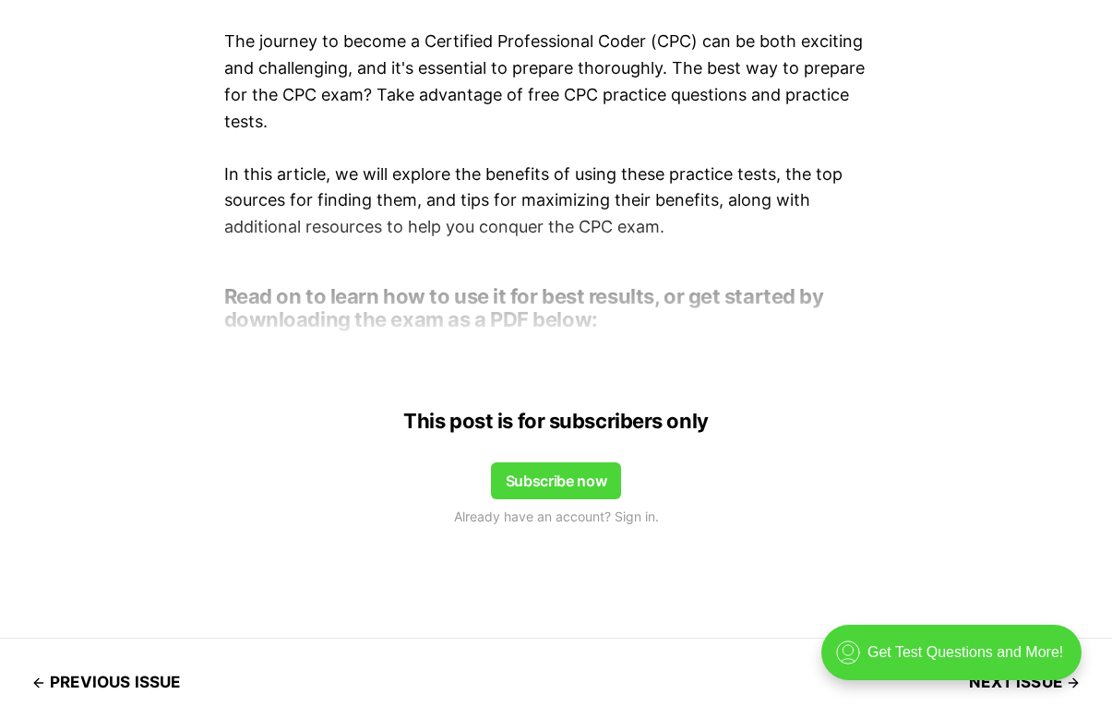
scroll to position [1353, 0]
